Goal: Navigation & Orientation: Find specific page/section

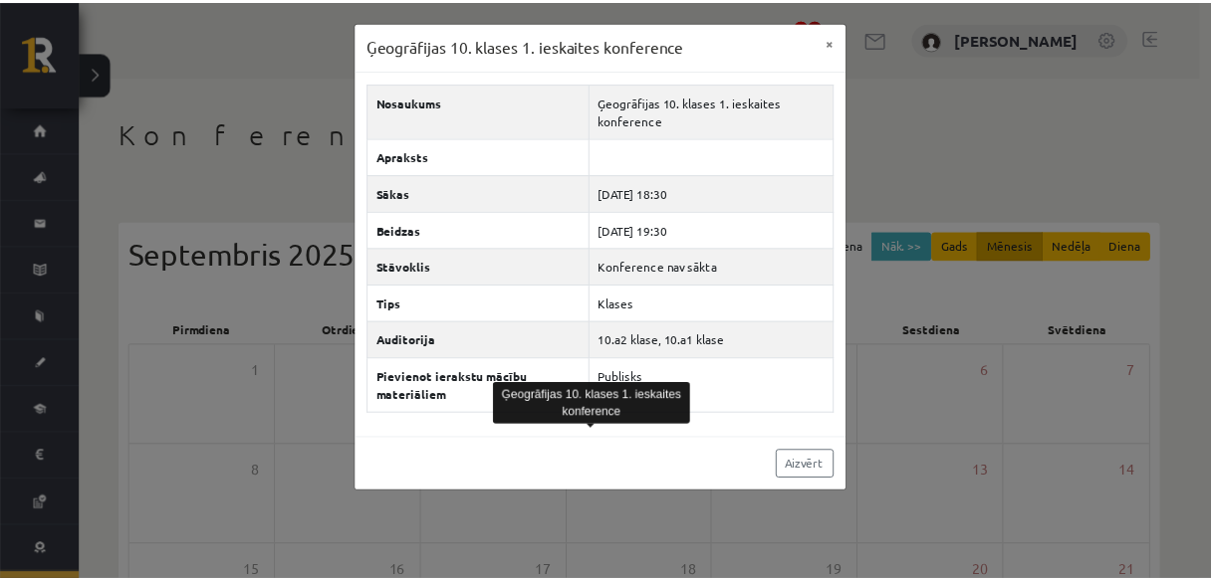
scroll to position [82, 0]
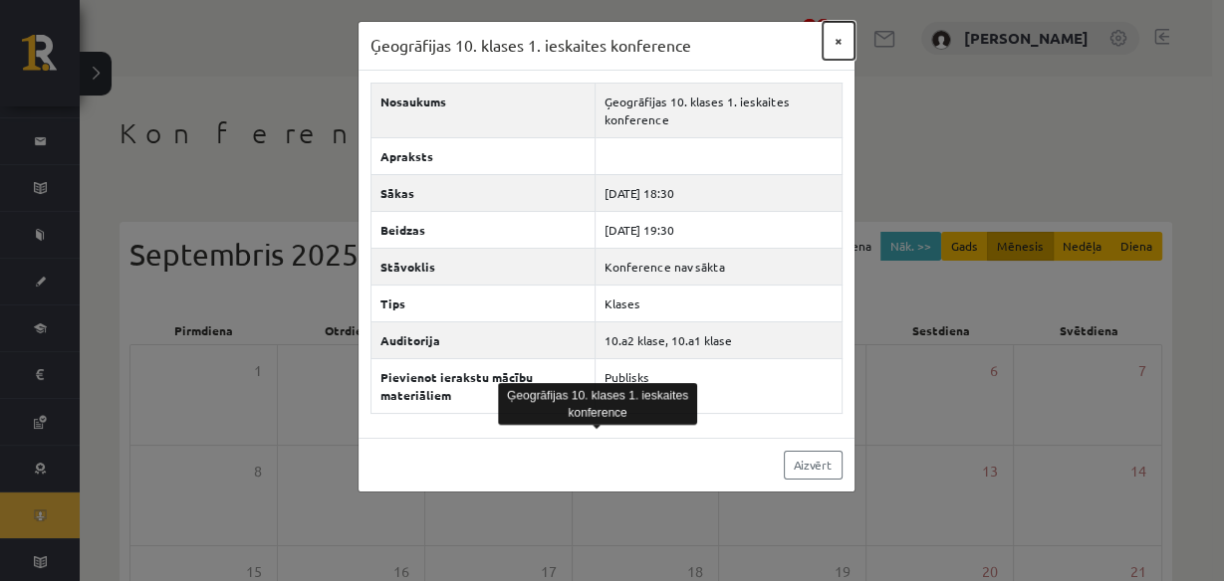
click at [835, 52] on button "×" at bounding box center [838, 41] width 32 height 38
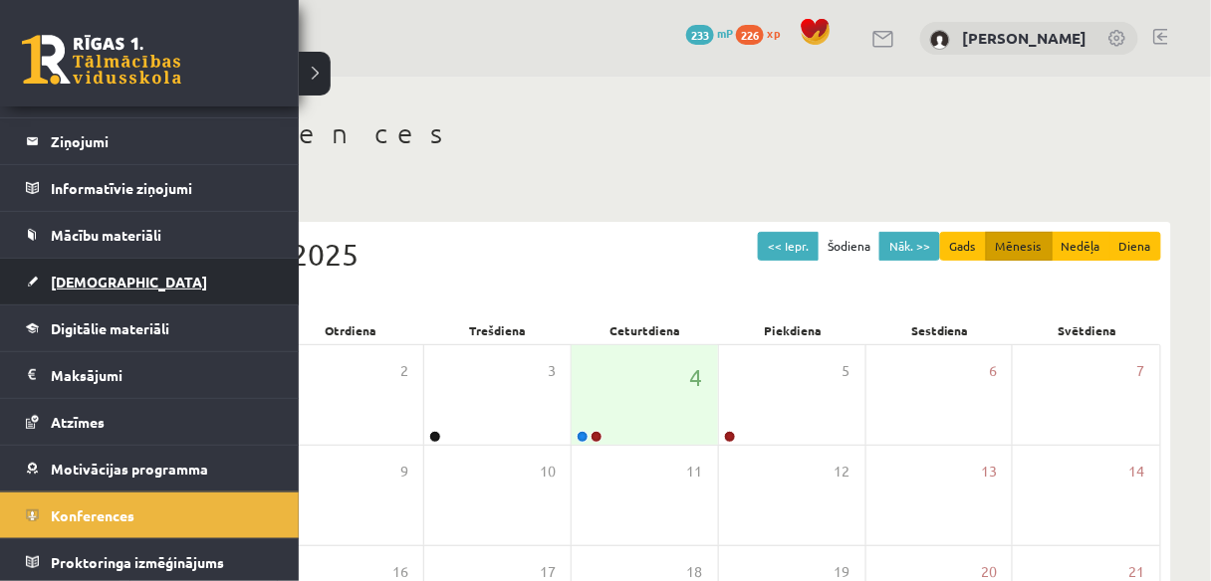
click at [90, 282] on span "[DEMOGRAPHIC_DATA]" at bounding box center [129, 282] width 156 height 18
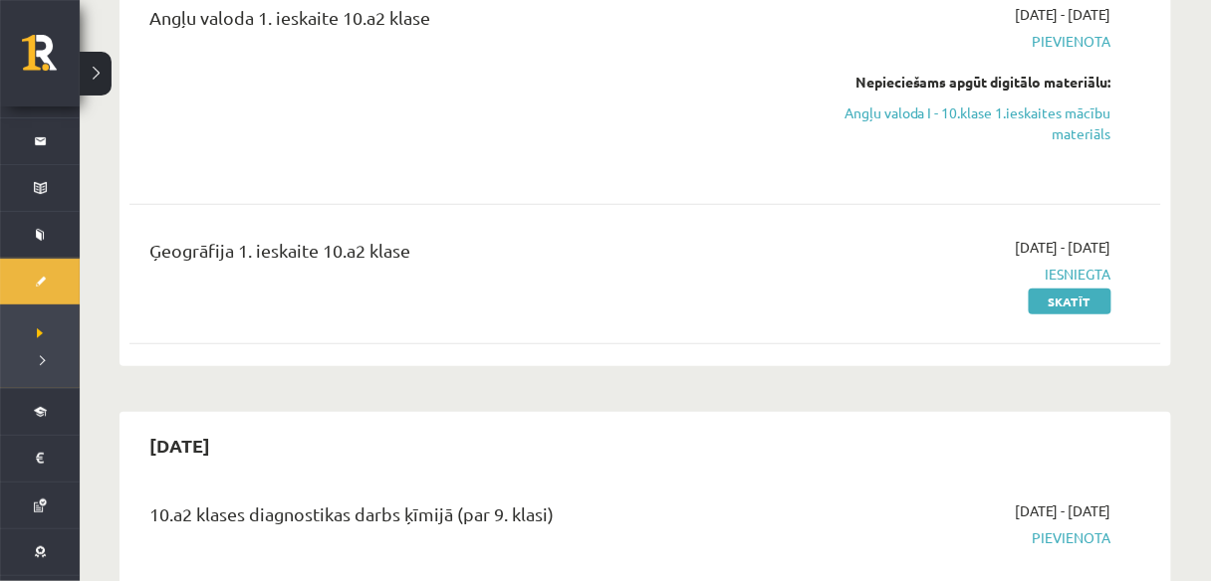
scroll to position [319, 0]
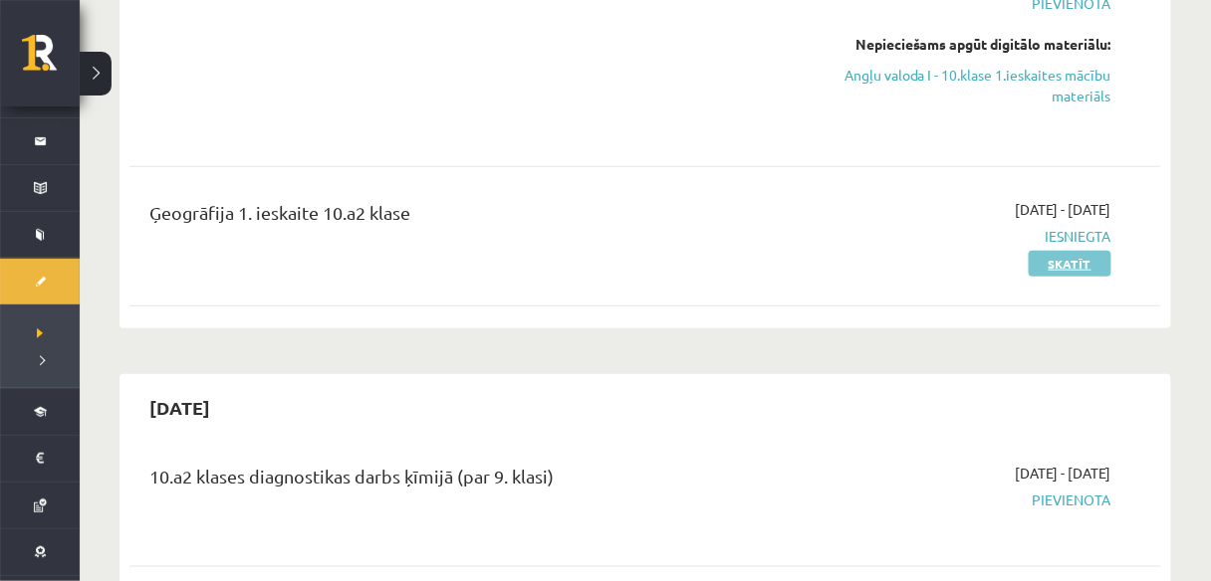
click at [1073, 260] on link "Skatīt" at bounding box center [1070, 264] width 83 height 26
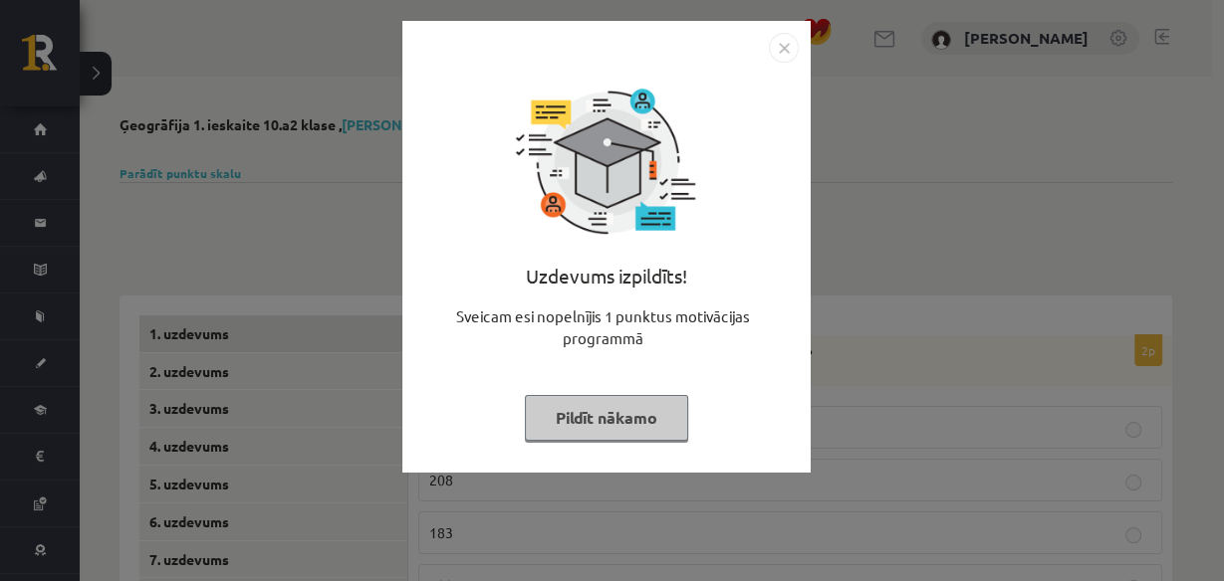
click at [783, 47] on img "Close" at bounding box center [784, 48] width 30 height 30
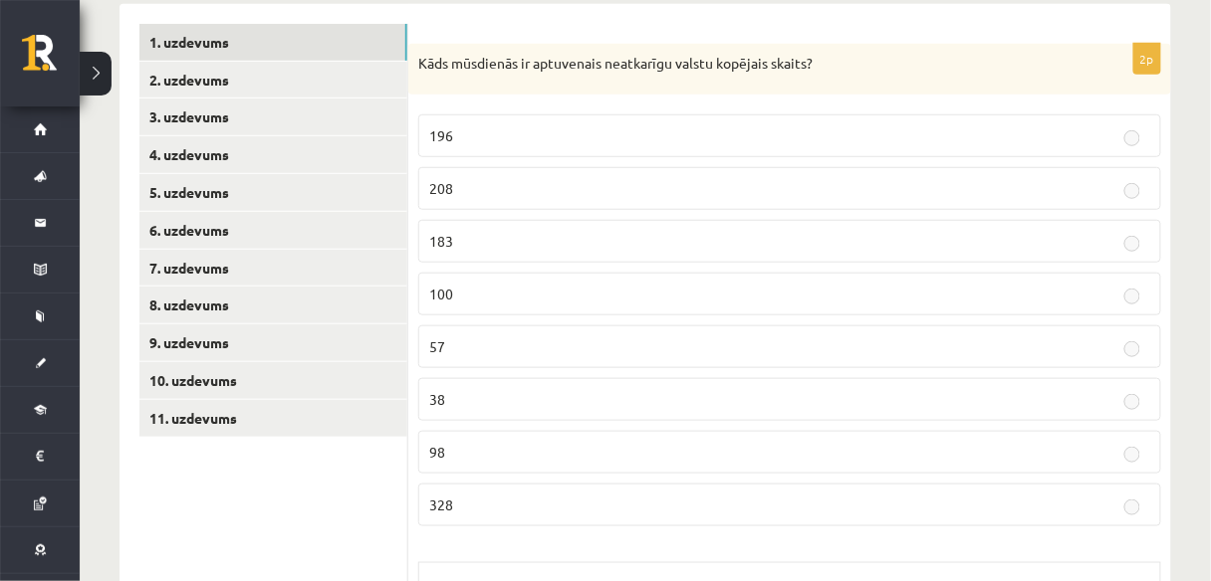
scroll to position [319, 0]
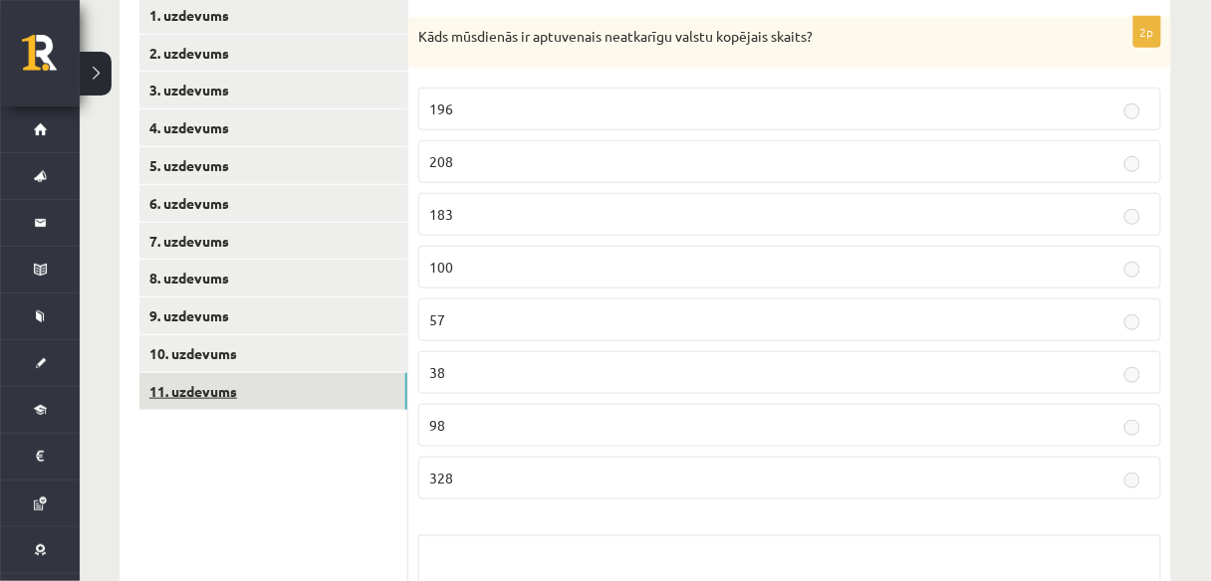
click at [258, 380] on link "11. uzdevums" at bounding box center [273, 391] width 268 height 37
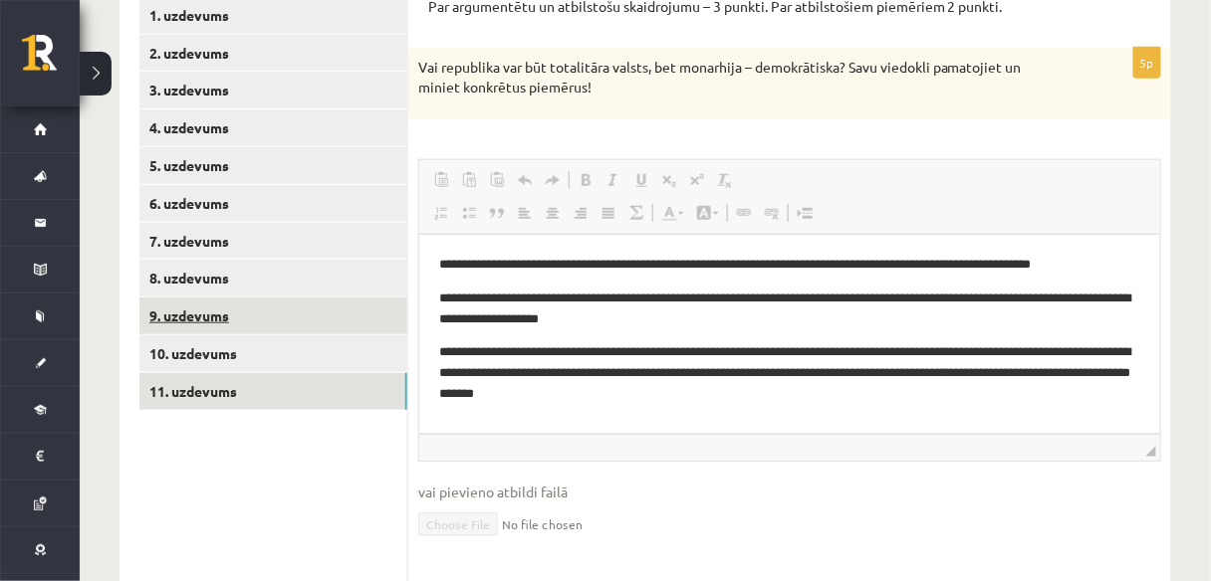
scroll to position [0, 0]
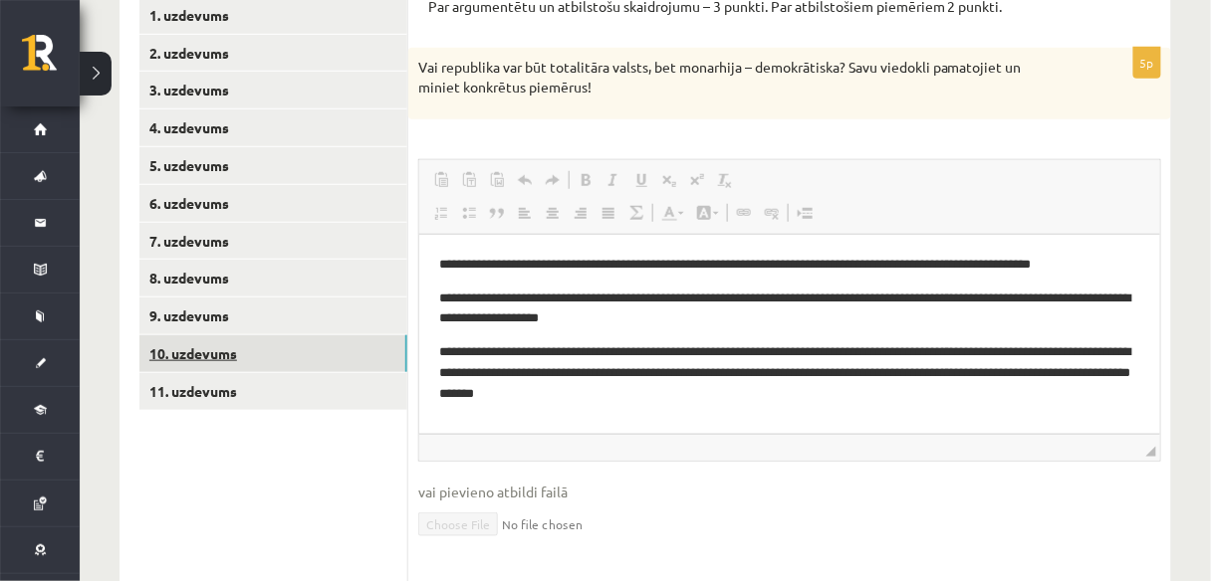
click at [207, 354] on link "10. uzdevums" at bounding box center [273, 354] width 268 height 37
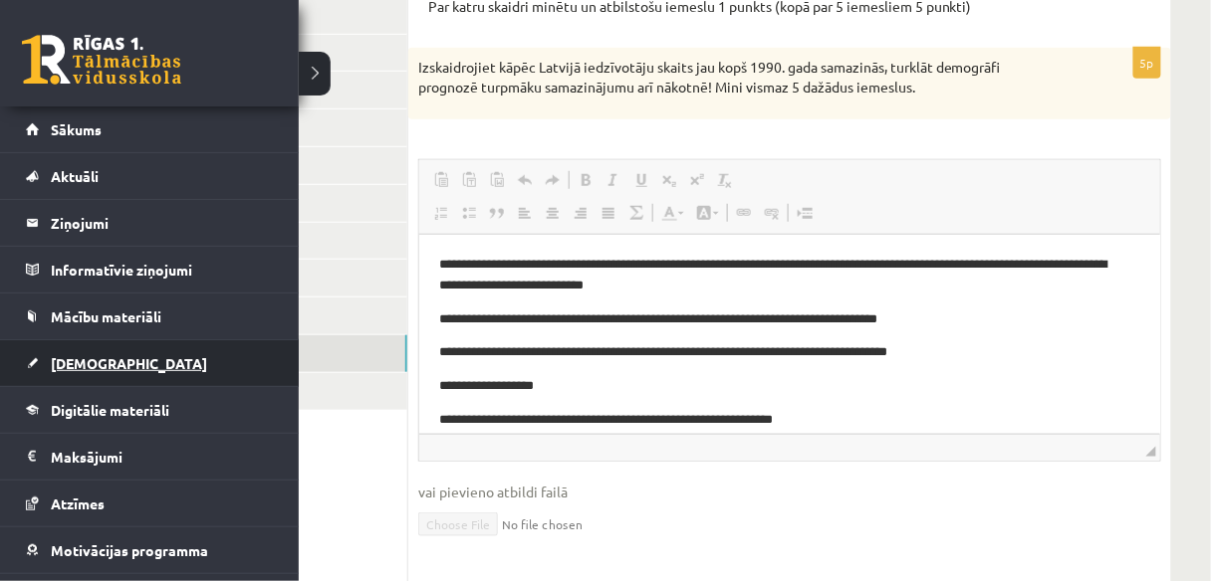
click at [90, 350] on link "[DEMOGRAPHIC_DATA]" at bounding box center [150, 364] width 248 height 46
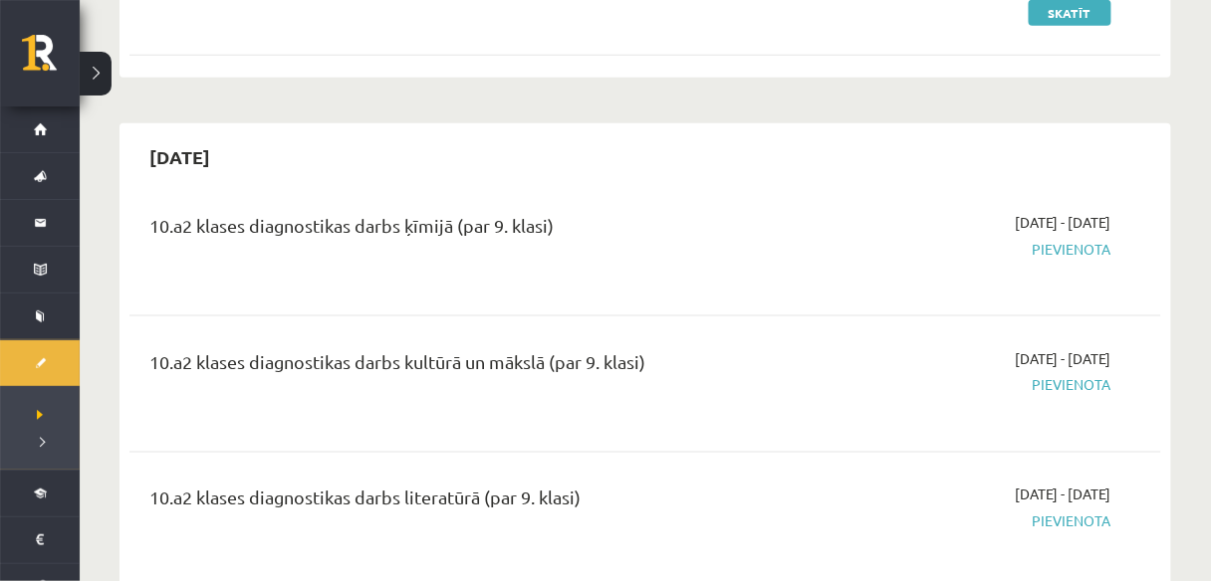
scroll to position [637, 0]
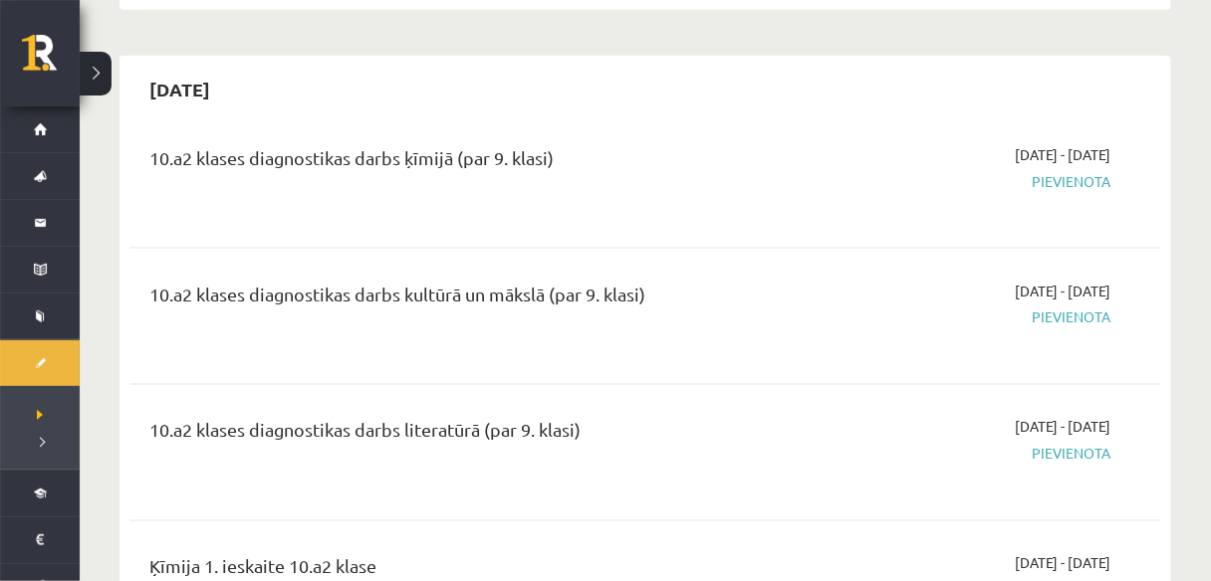
click at [1102, 180] on span "Pievienota" at bounding box center [960, 181] width 301 height 21
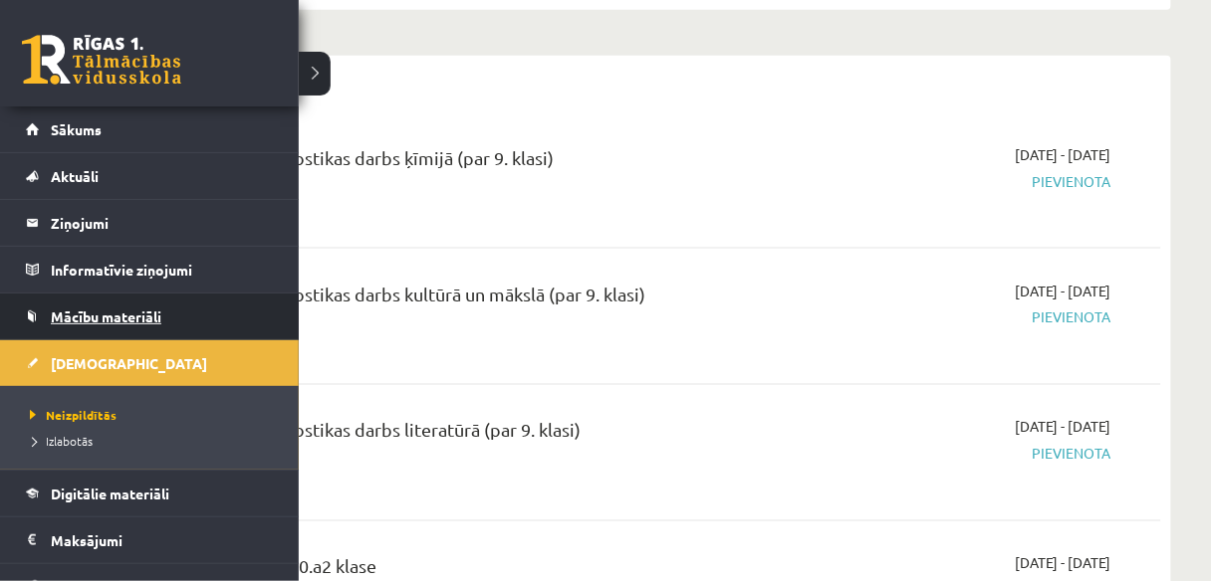
click at [110, 308] on span "Mācību materiāli" at bounding box center [106, 317] width 111 height 18
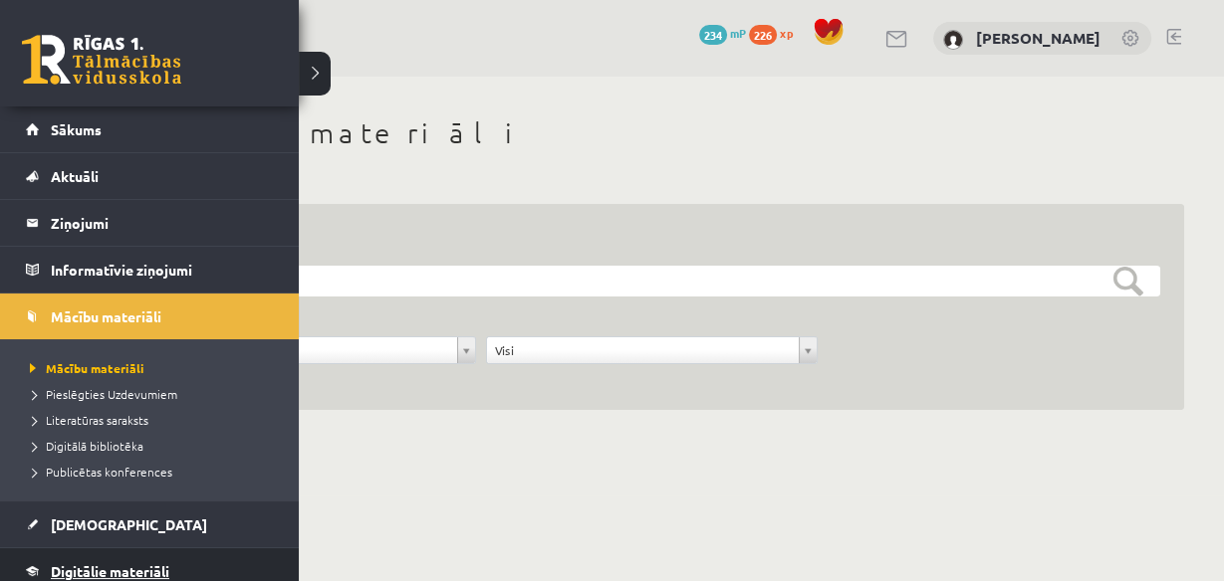
click at [102, 560] on link "Digitālie materiāli" at bounding box center [150, 572] width 248 height 46
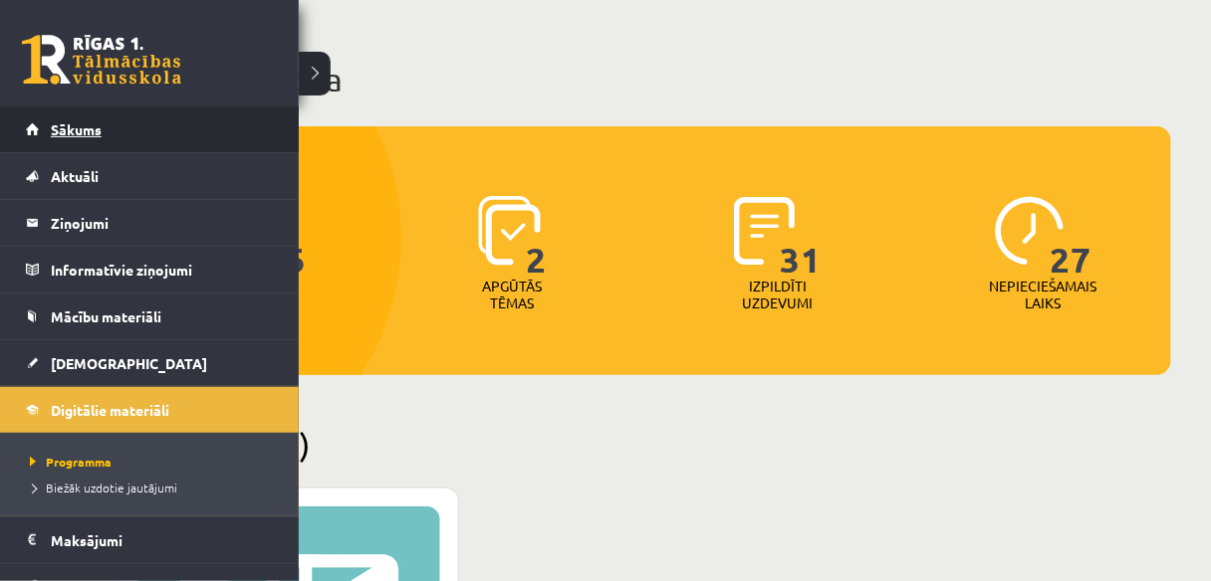
click at [66, 115] on link "Sākums" at bounding box center [150, 130] width 248 height 46
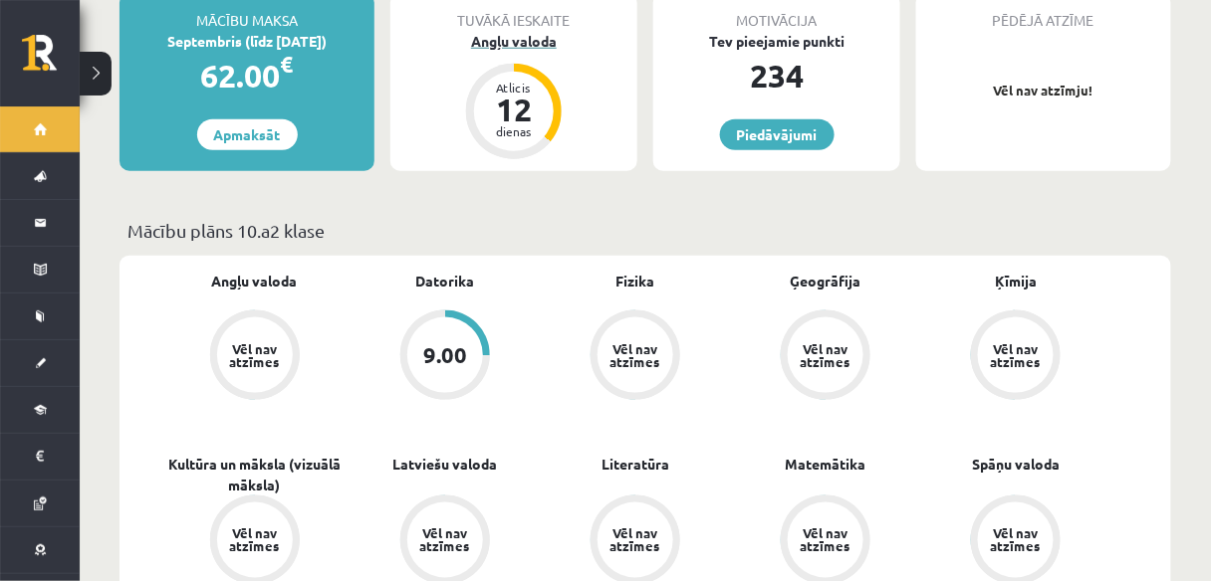
scroll to position [558, 0]
